Goal: Navigation & Orientation: Find specific page/section

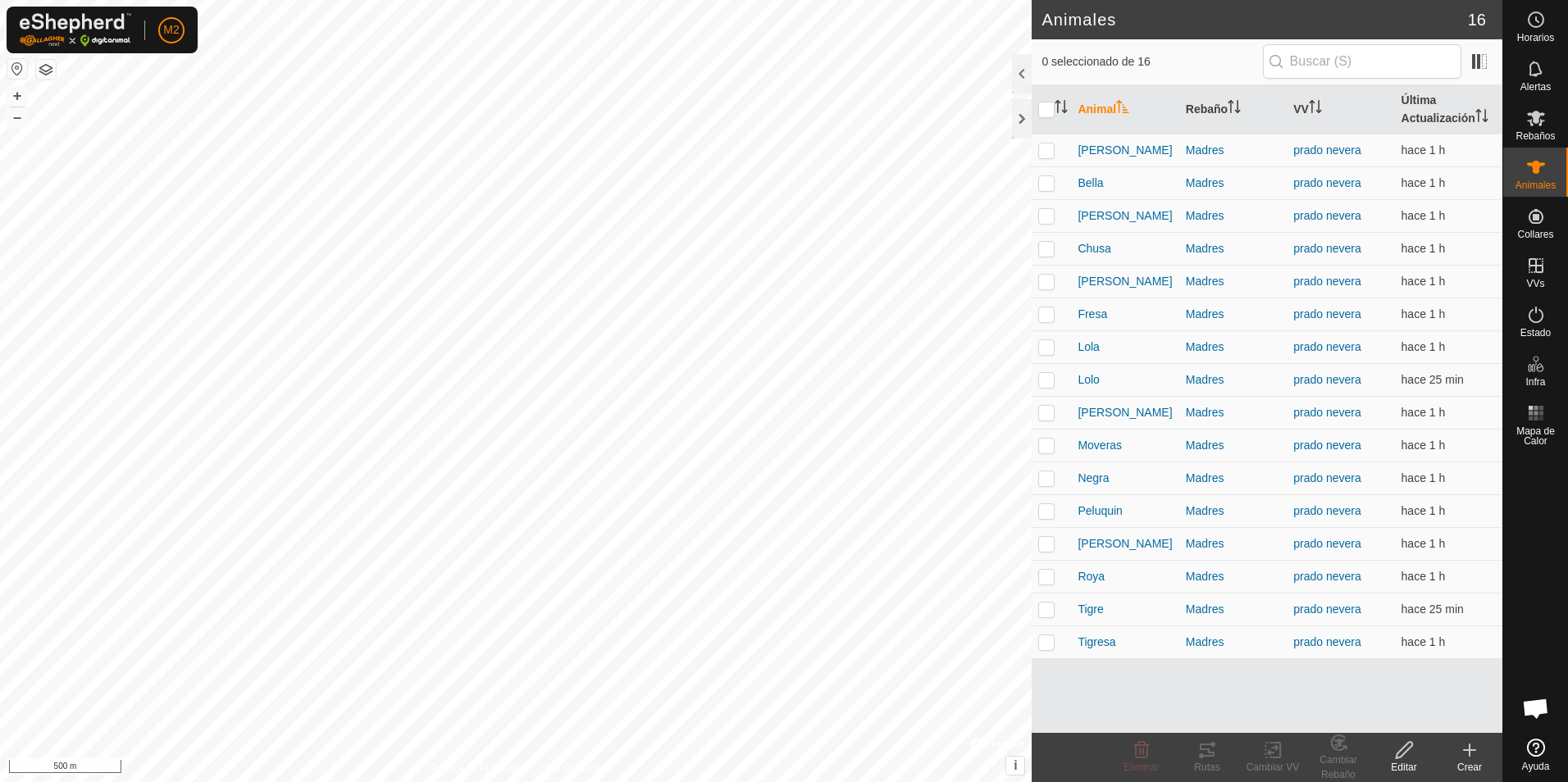
click at [18, 71] on button "button" at bounding box center [18, 69] width 19 height 19
